Goal: Task Accomplishment & Management: Manage account settings

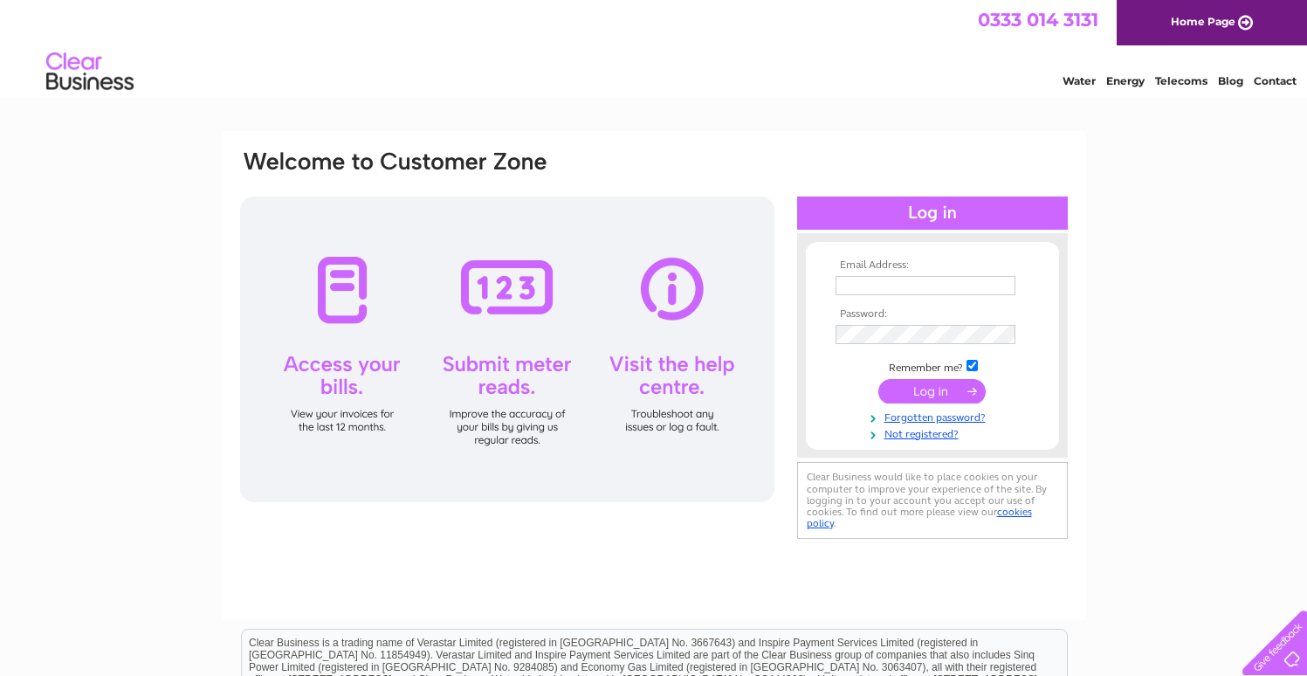
click at [891, 300] on td at bounding box center [932, 303] width 203 height 9
click at [896, 292] on input "text" at bounding box center [925, 285] width 180 height 19
type input "waimluk@hotmail.co.uk"
click at [878, 381] on input "submit" at bounding box center [931, 393] width 107 height 24
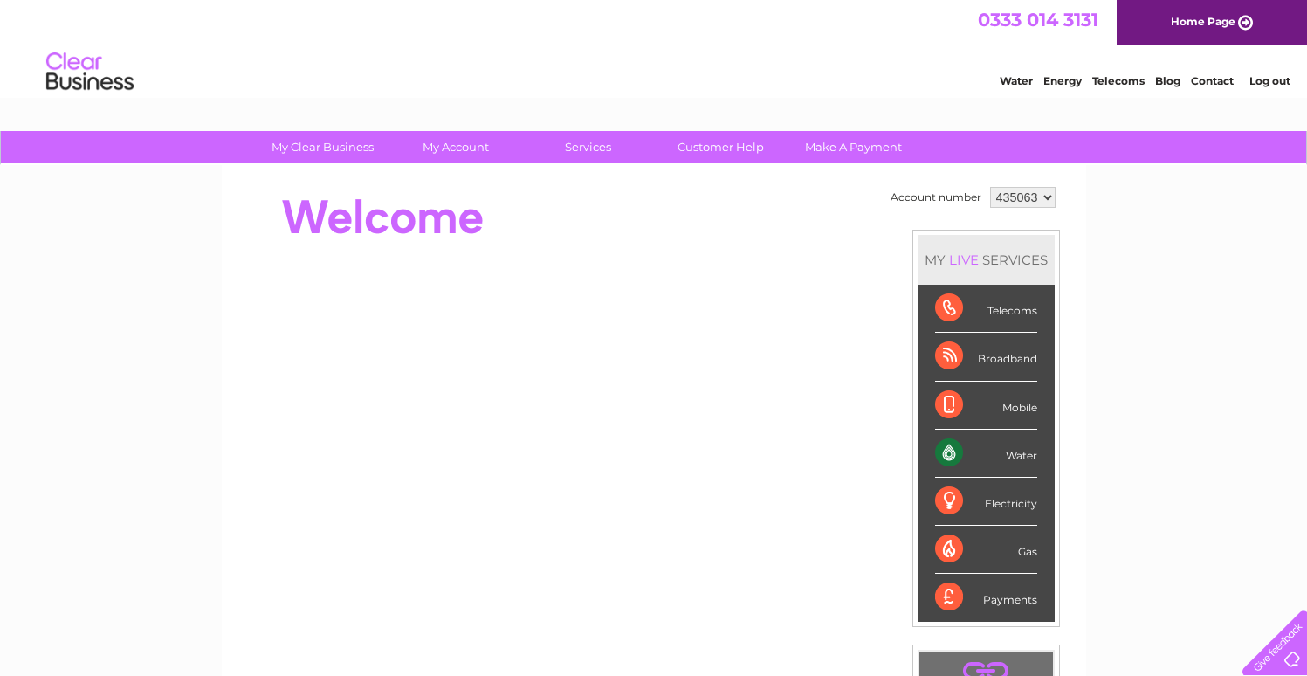
click at [954, 462] on div "Water" at bounding box center [986, 453] width 102 height 48
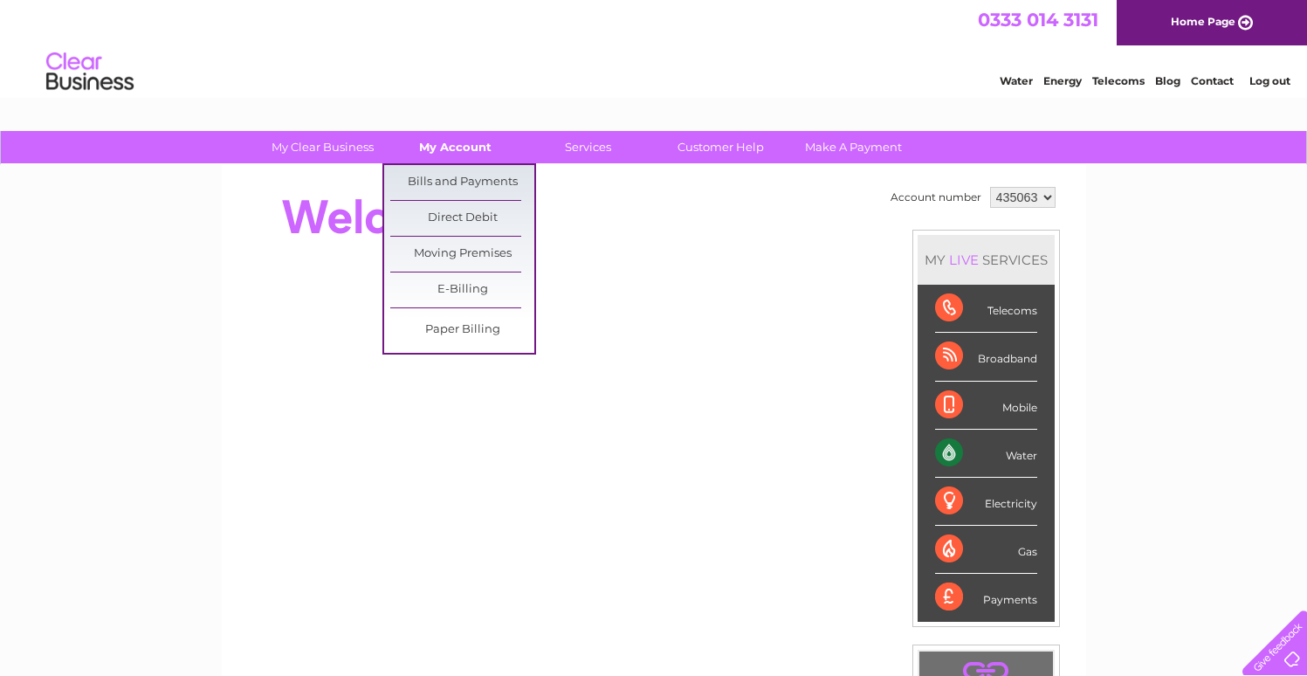
click at [486, 154] on link "My Account" at bounding box center [455, 147] width 144 height 32
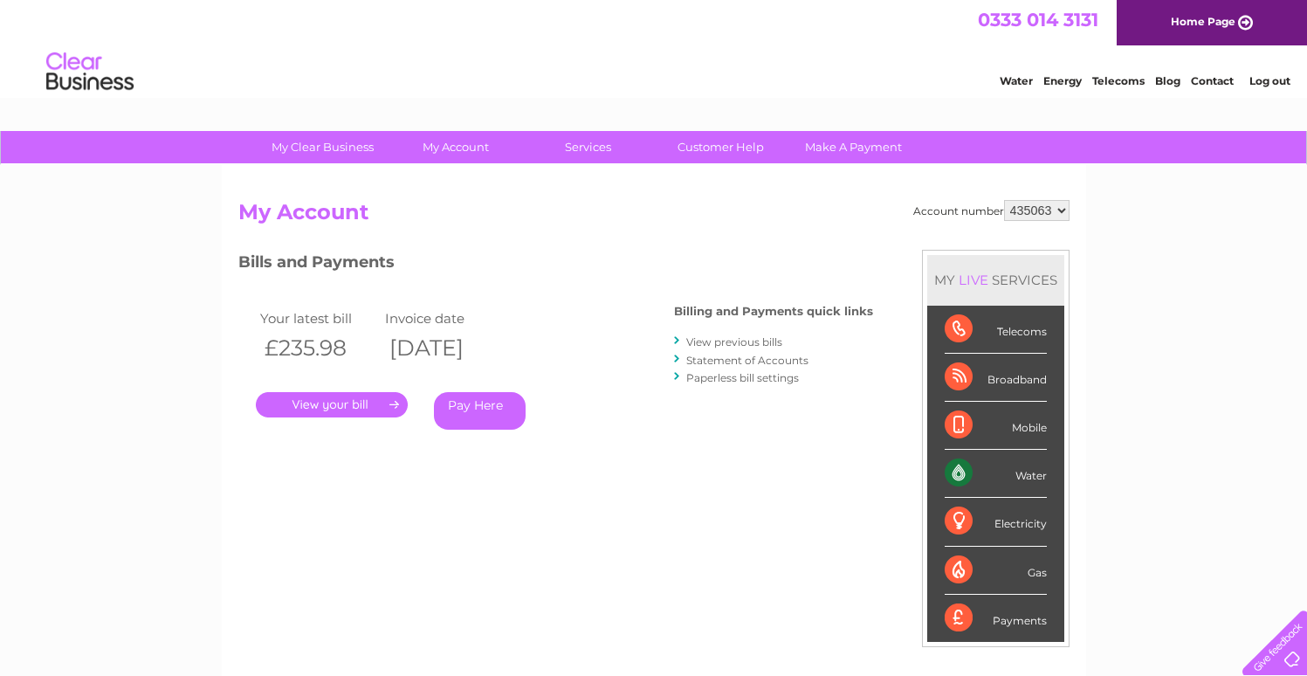
click at [633, 346] on div "Bills and Payments Billing and Payments quick links View previous bills Stateme…" at bounding box center [555, 352] width 635 height 205
click at [506, 338] on th "[DATE]" at bounding box center [444, 348] width 126 height 36
click at [476, 324] on td "Invoice date" at bounding box center [444, 318] width 126 height 24
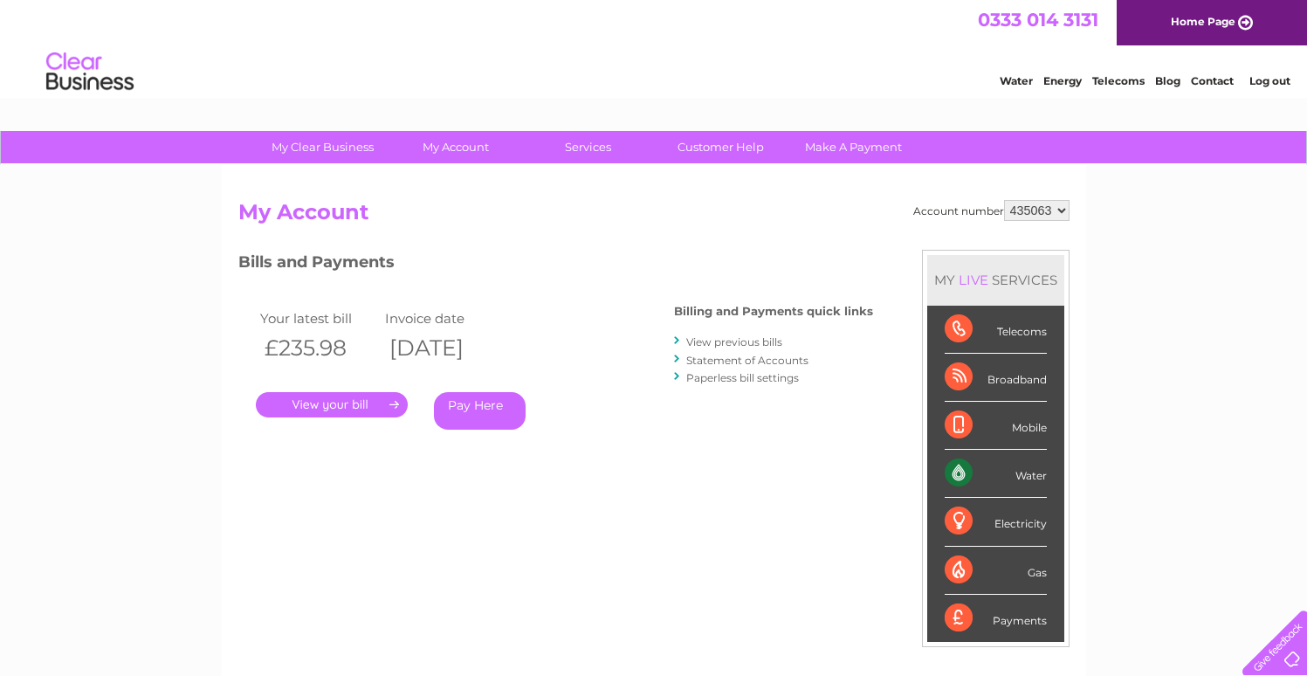
click at [393, 403] on link "." at bounding box center [332, 404] width 152 height 25
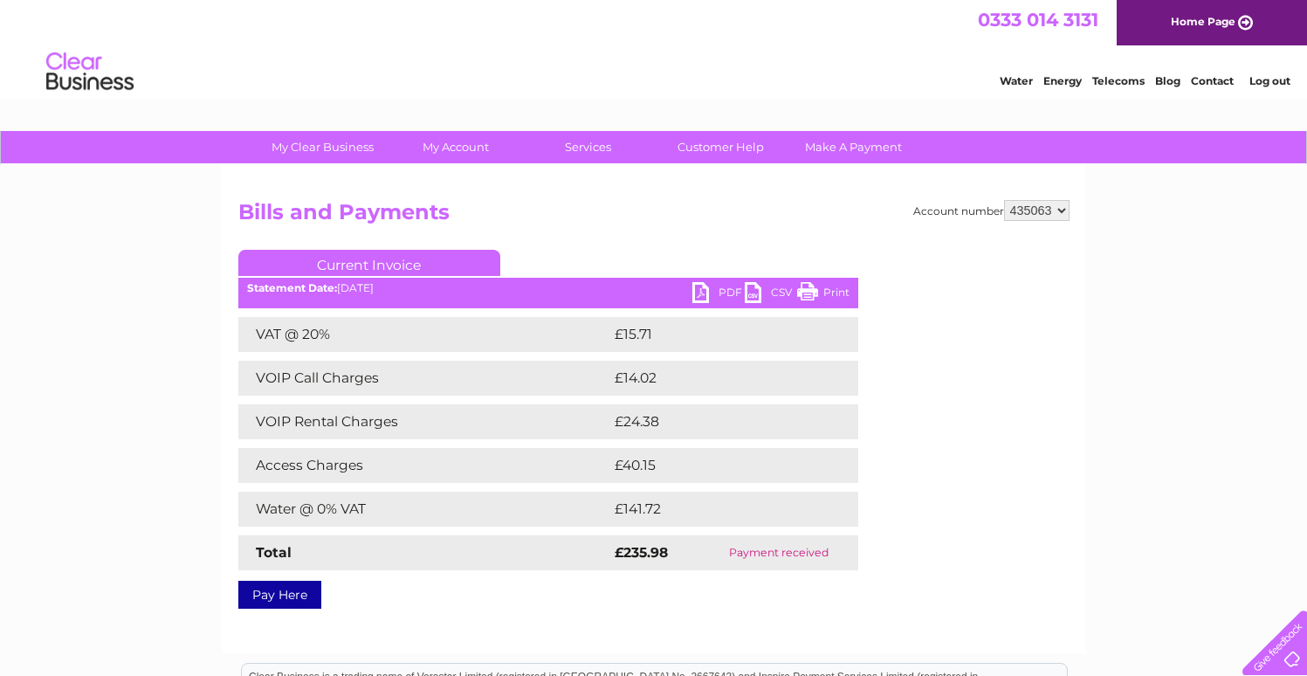
click at [286, 485] on div "VAT @ 20% £15.71 VOIP Call Charges £14.02 VOIP Rental Charges £24.38 Access Cha…" at bounding box center [548, 443] width 620 height 253
click at [508, 346] on td "VAT @ 20%" at bounding box center [424, 334] width 372 height 35
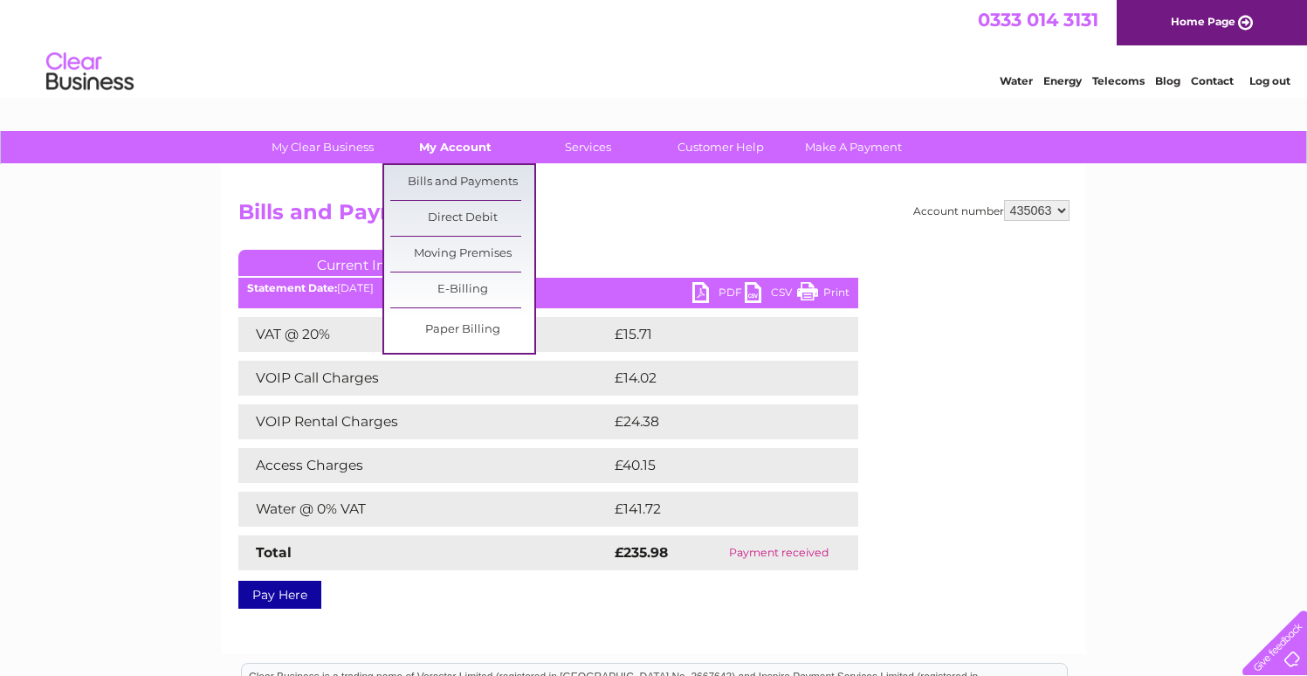
click at [448, 147] on link "My Account" at bounding box center [455, 147] width 144 height 32
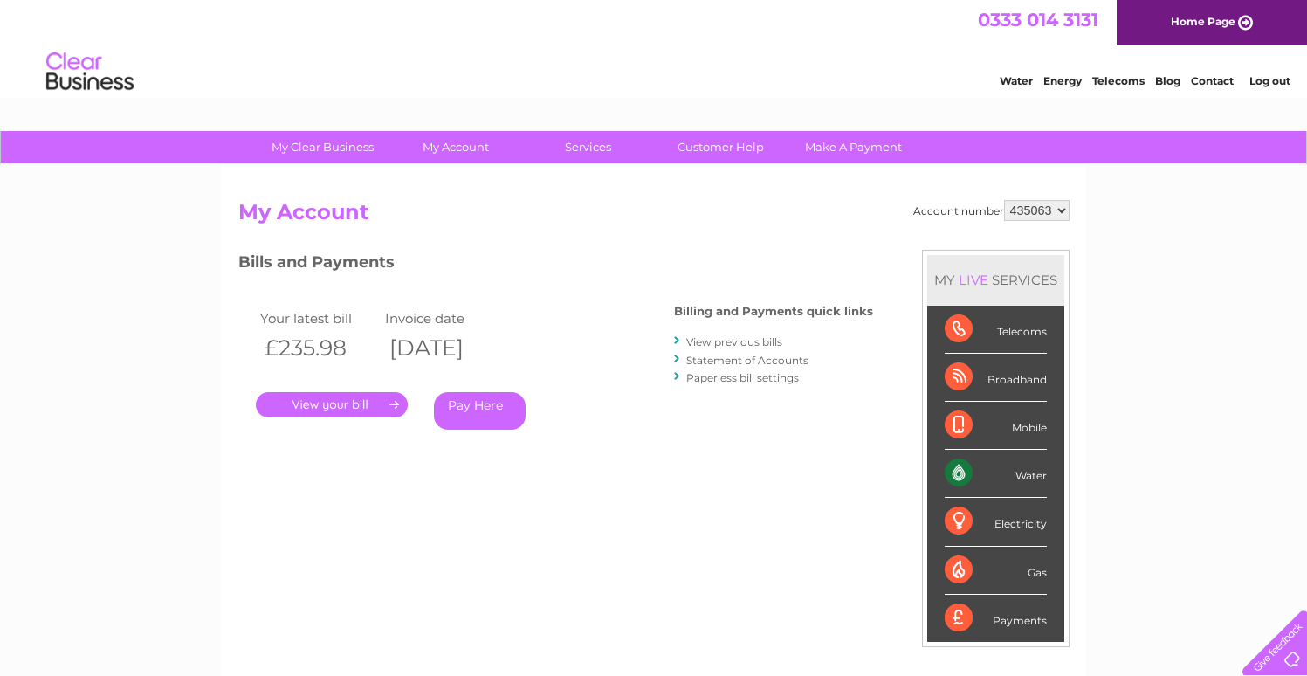
click at [487, 486] on div "Account number 435063 My Account MY LIVE SERVICES Telecoms Broadband Mobile Wat…" at bounding box center [653, 462] width 831 height 525
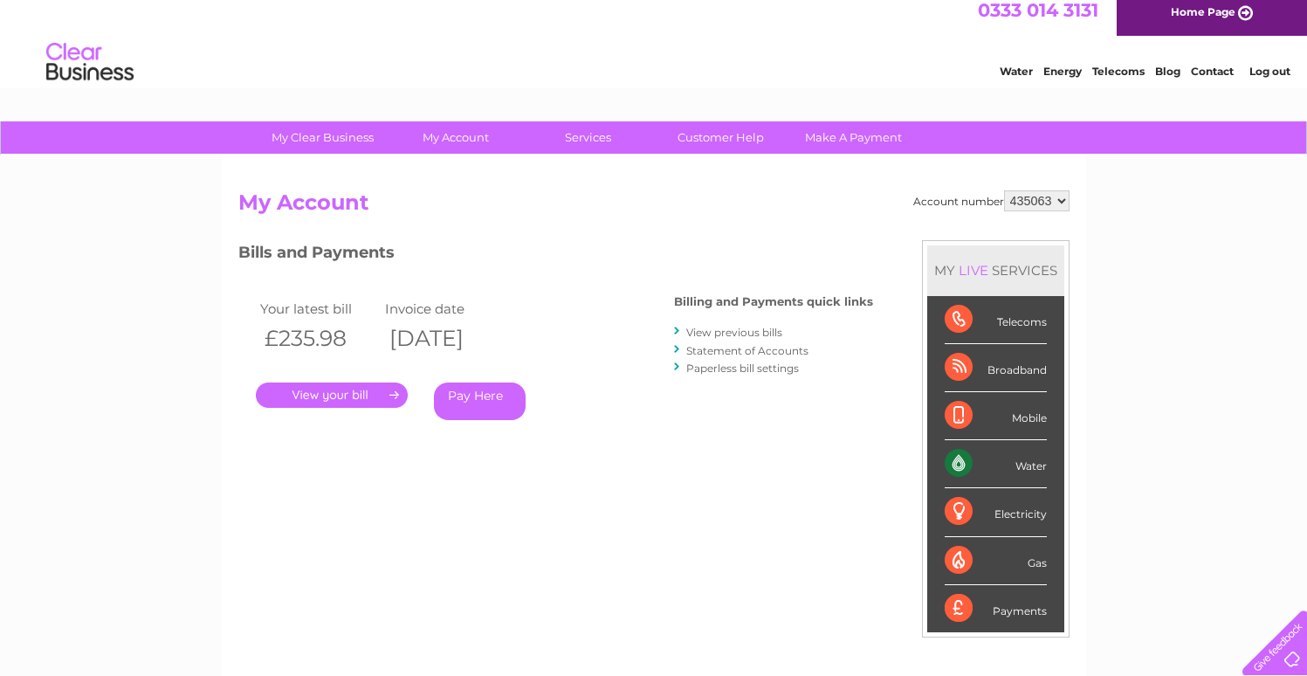
scroll to position [33, 0]
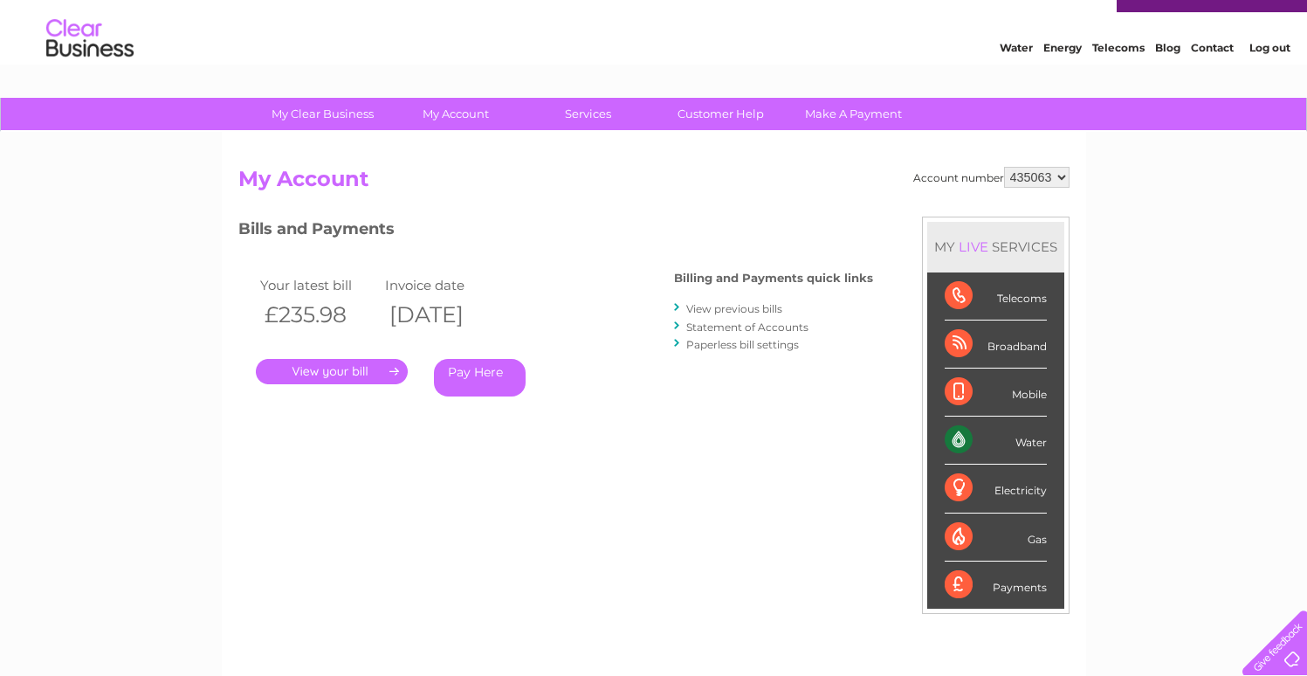
click at [954, 449] on div "Water" at bounding box center [995, 440] width 102 height 48
click at [715, 112] on link "Customer Help" at bounding box center [721, 114] width 144 height 32
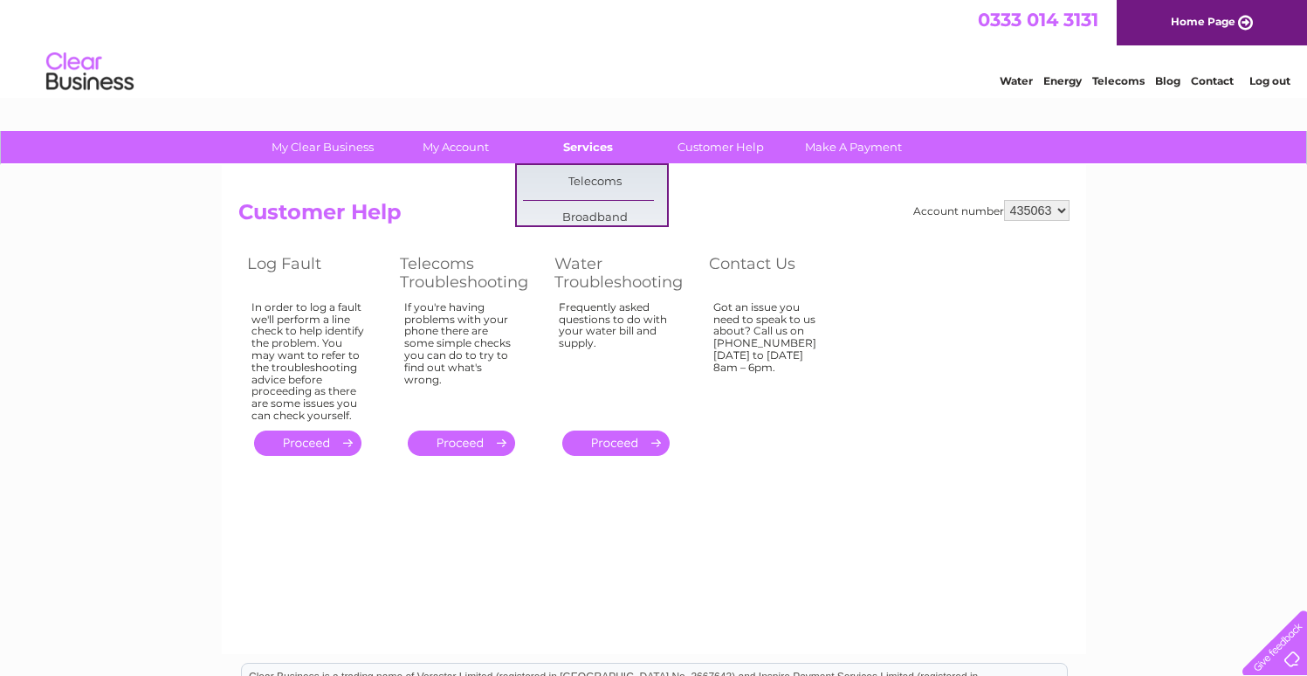
click at [566, 145] on link "Services" at bounding box center [588, 147] width 144 height 32
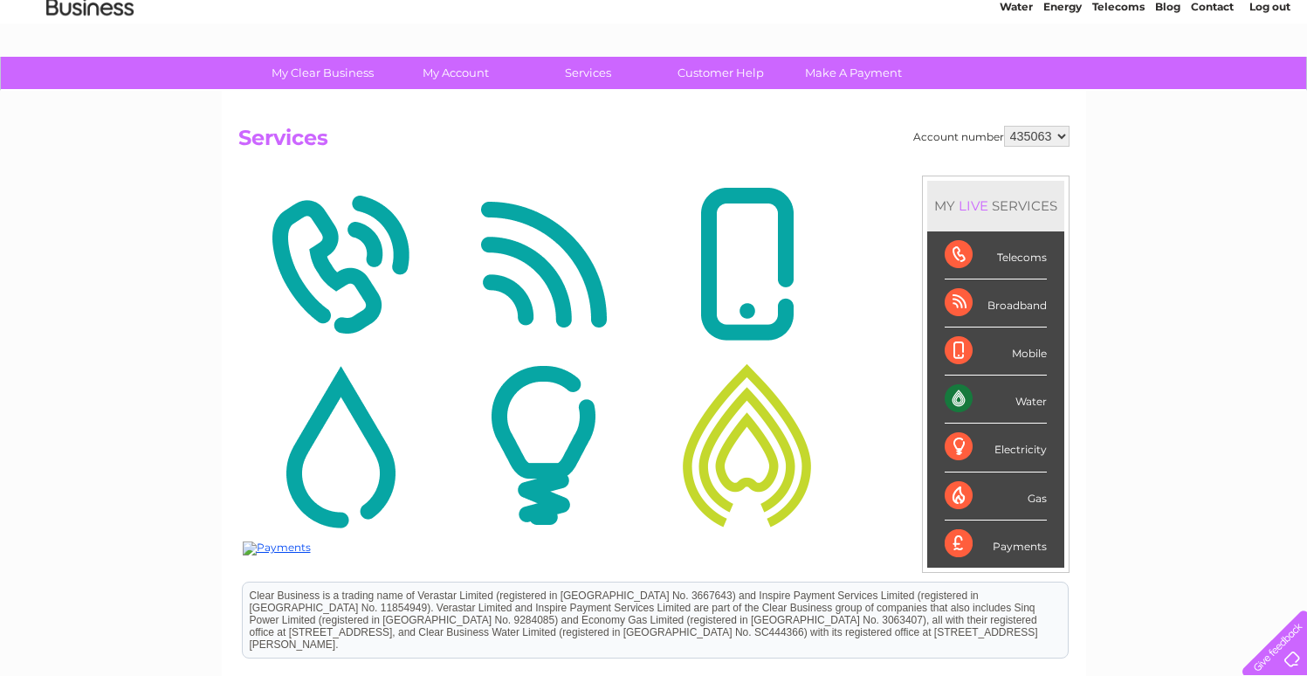
scroll to position [164, 0]
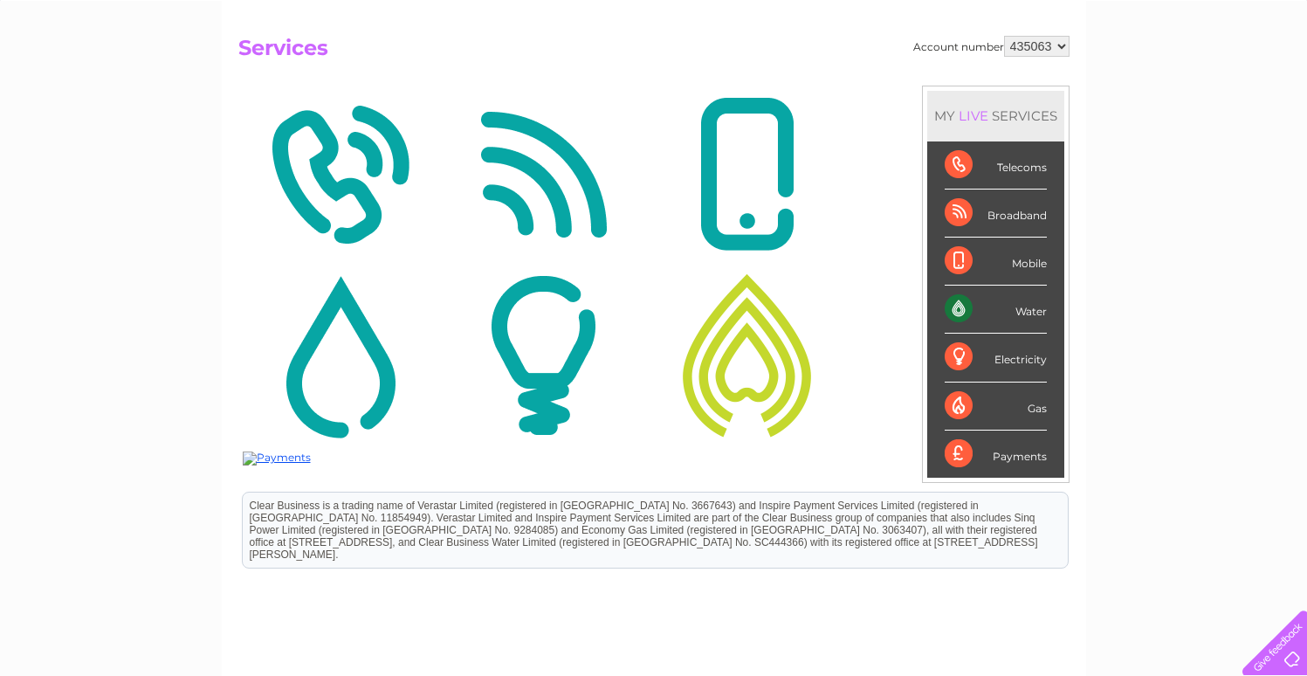
click at [743, 381] on img at bounding box center [746, 355] width 195 height 169
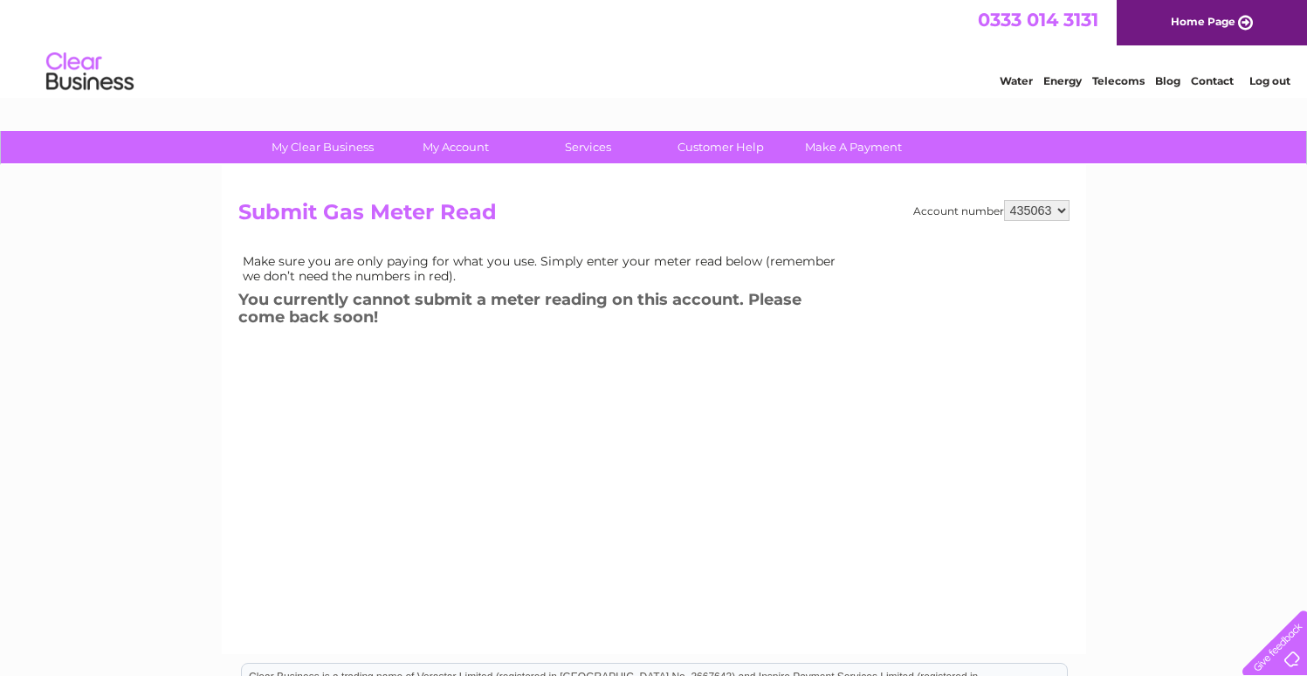
click at [68, 67] on img at bounding box center [89, 71] width 89 height 53
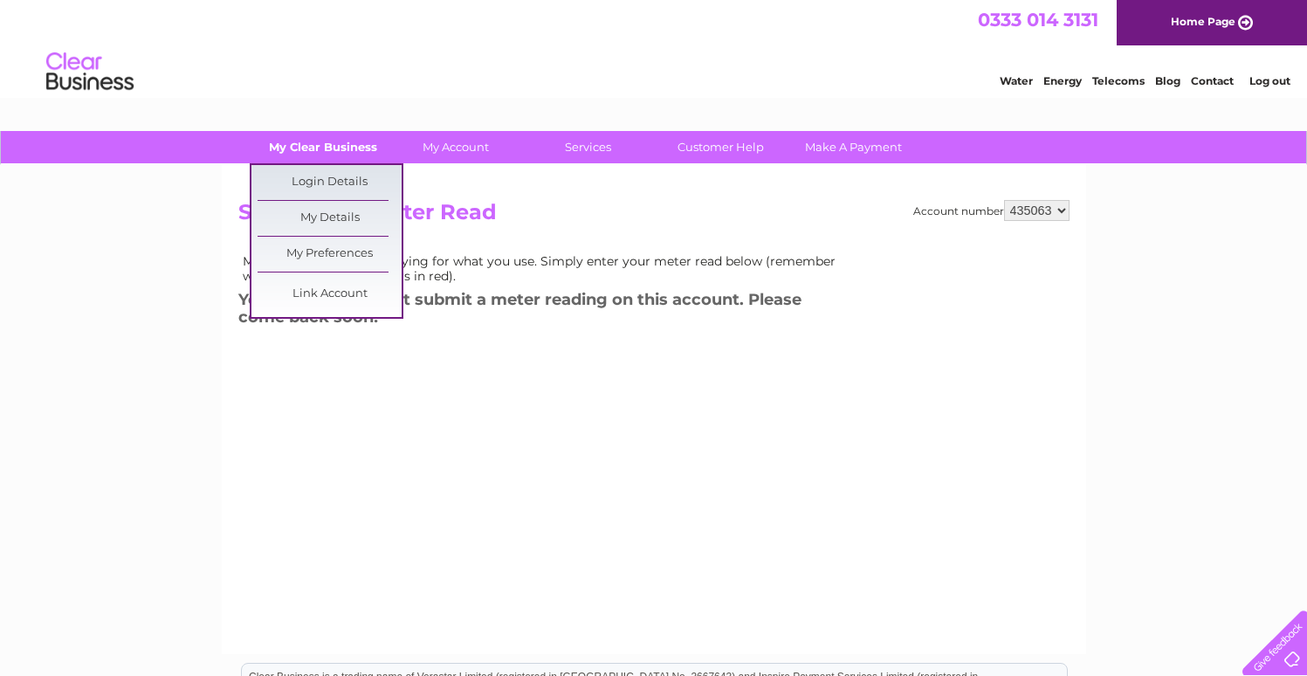
click at [1155, 87] on link "My Clear Business" at bounding box center [1167, 78] width 25 height 17
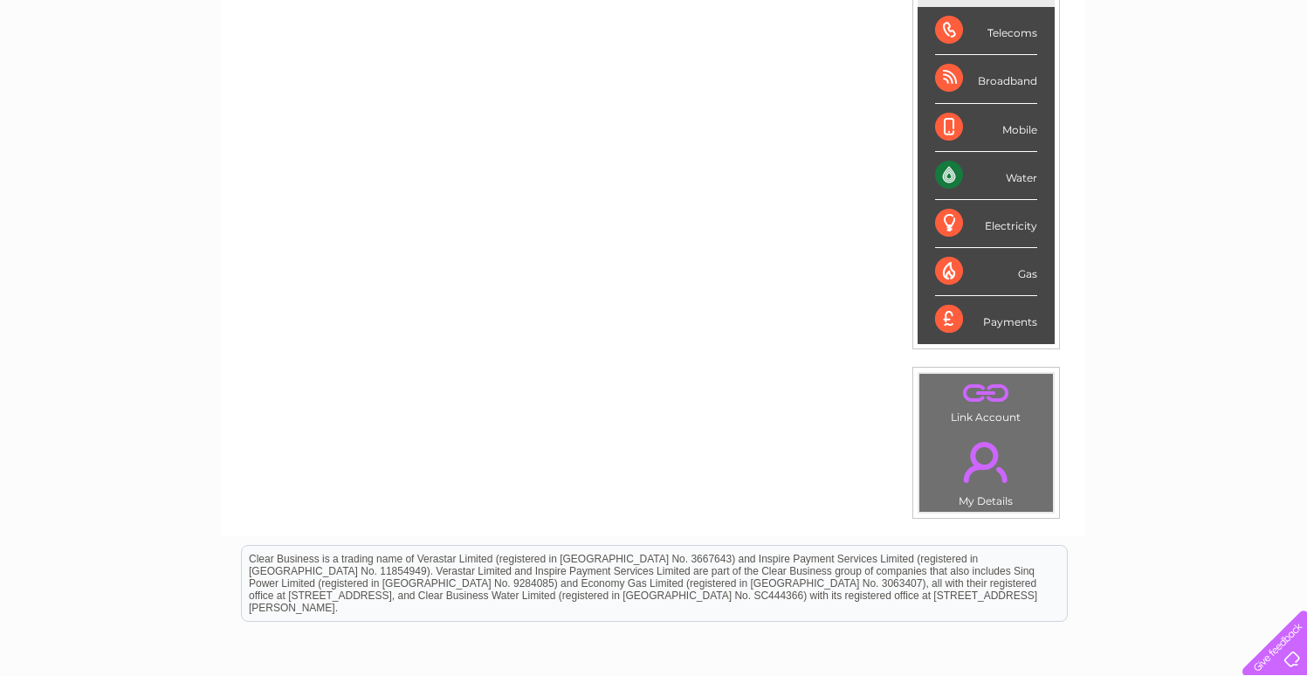
scroll to position [295, 0]
